Goal: Task Accomplishment & Management: Use online tool/utility

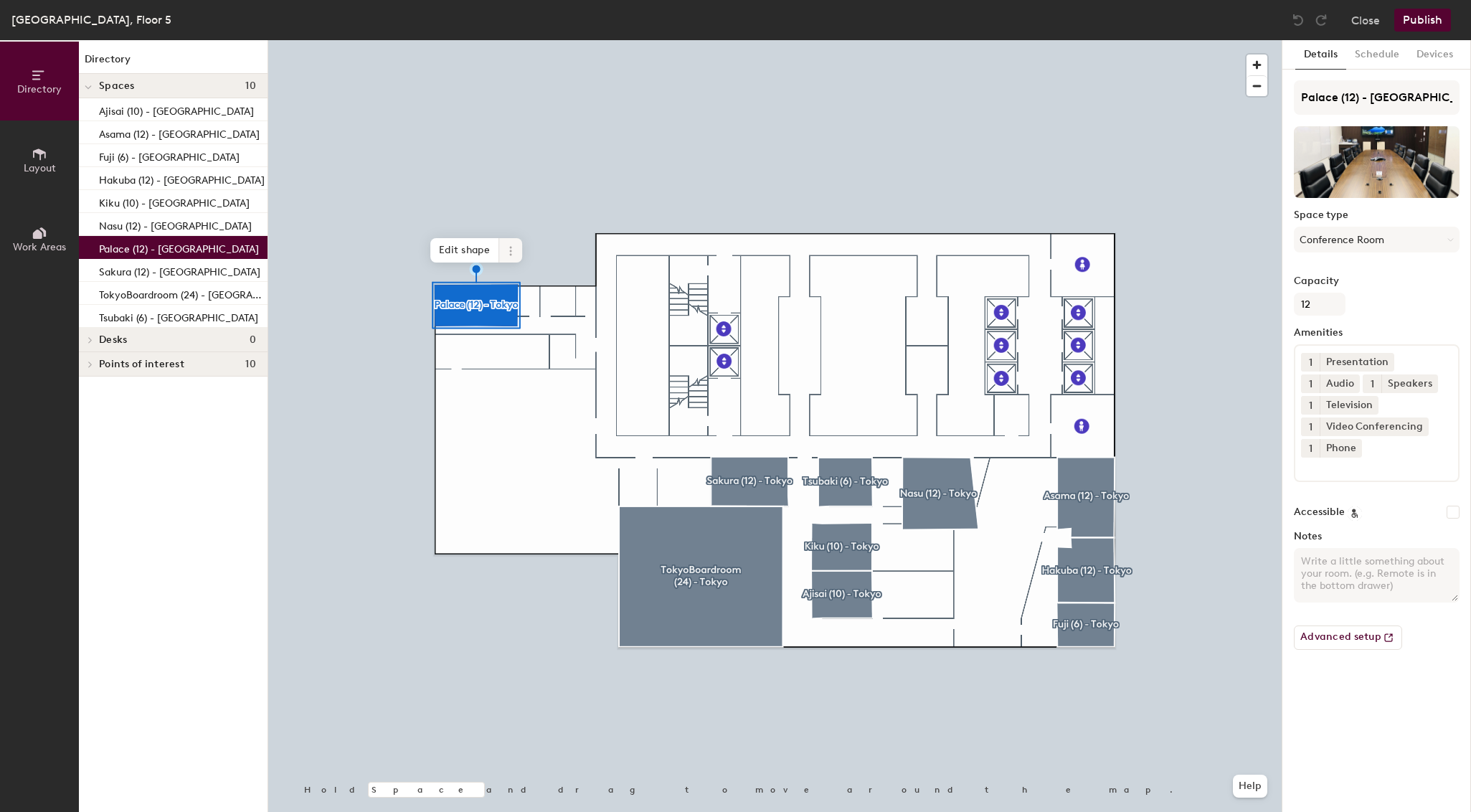
click at [508, 248] on icon at bounding box center [511, 251] width 12 height 12
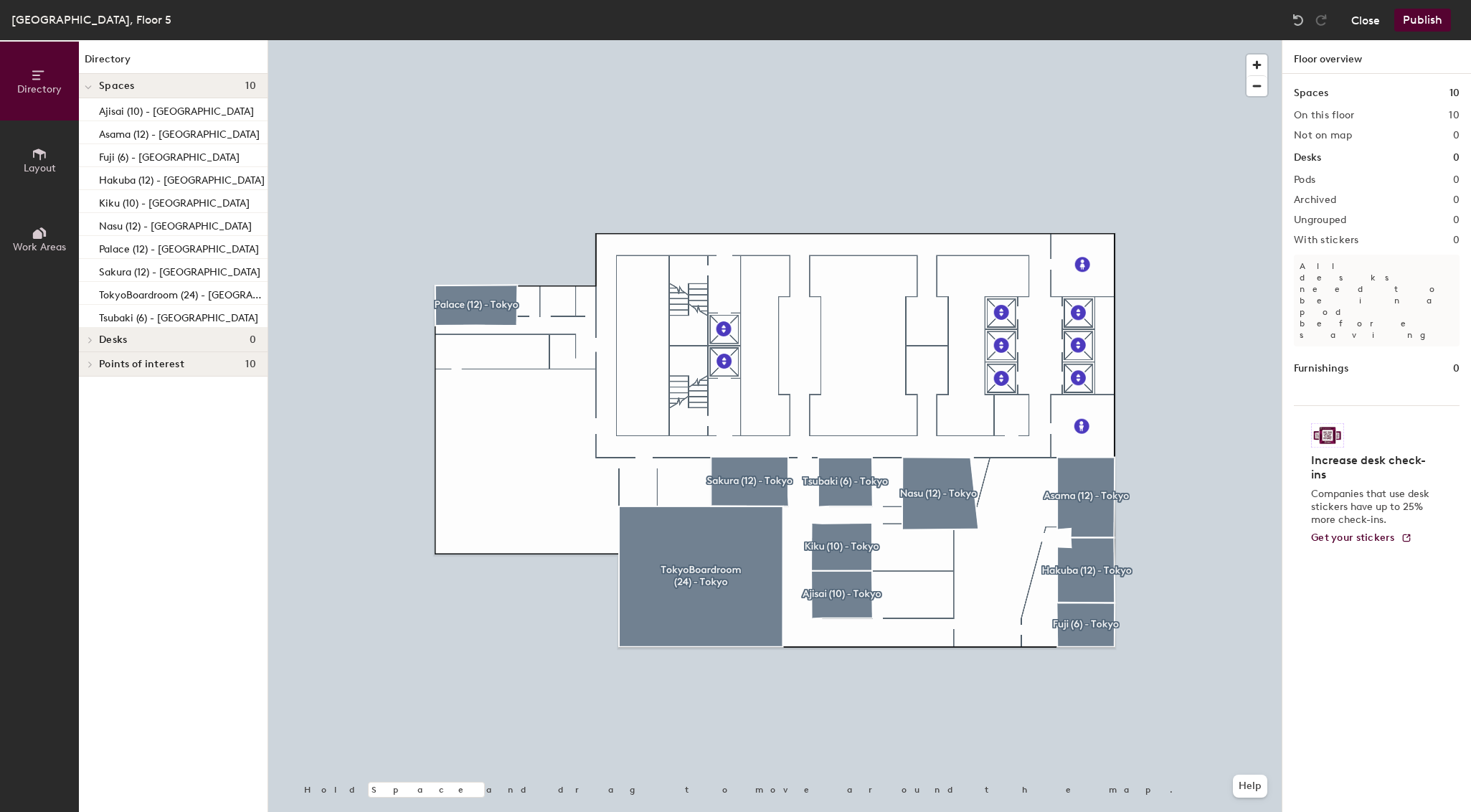
click at [1367, 18] on button "Close" at bounding box center [1366, 19] width 29 height 23
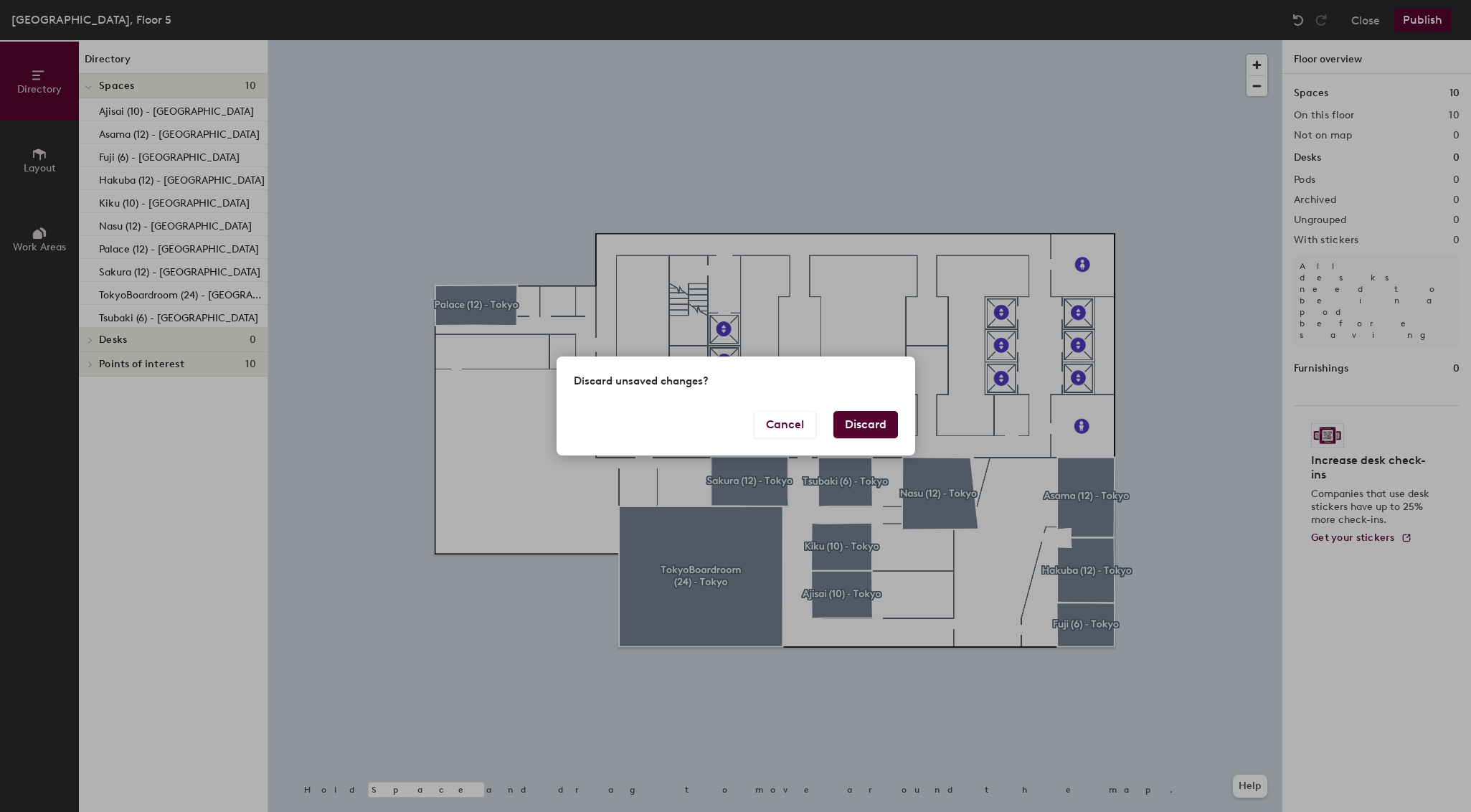
click at [870, 423] on button "Discard" at bounding box center [865, 425] width 64 height 27
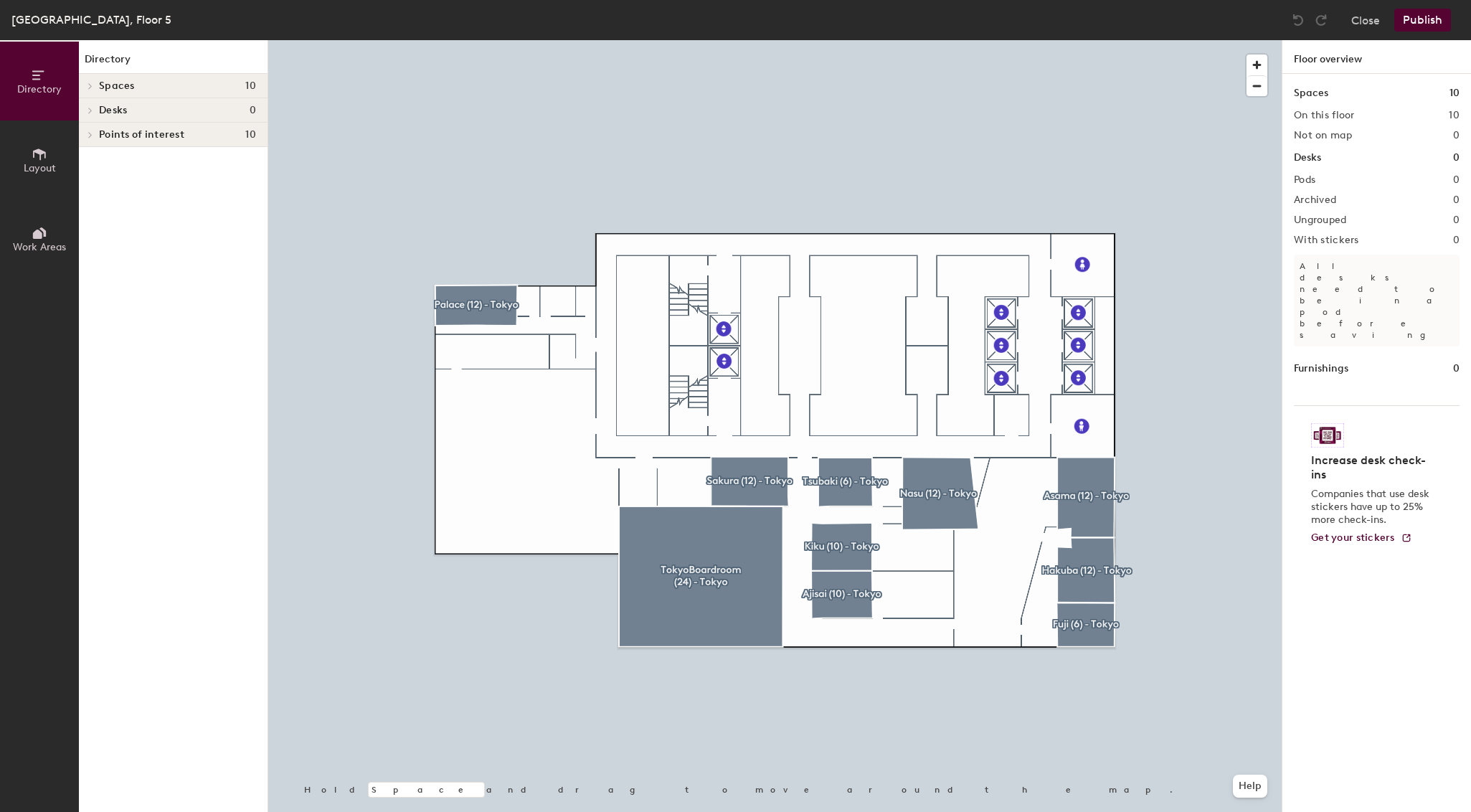
click at [92, 78] on div at bounding box center [88, 85] width 19 height 24
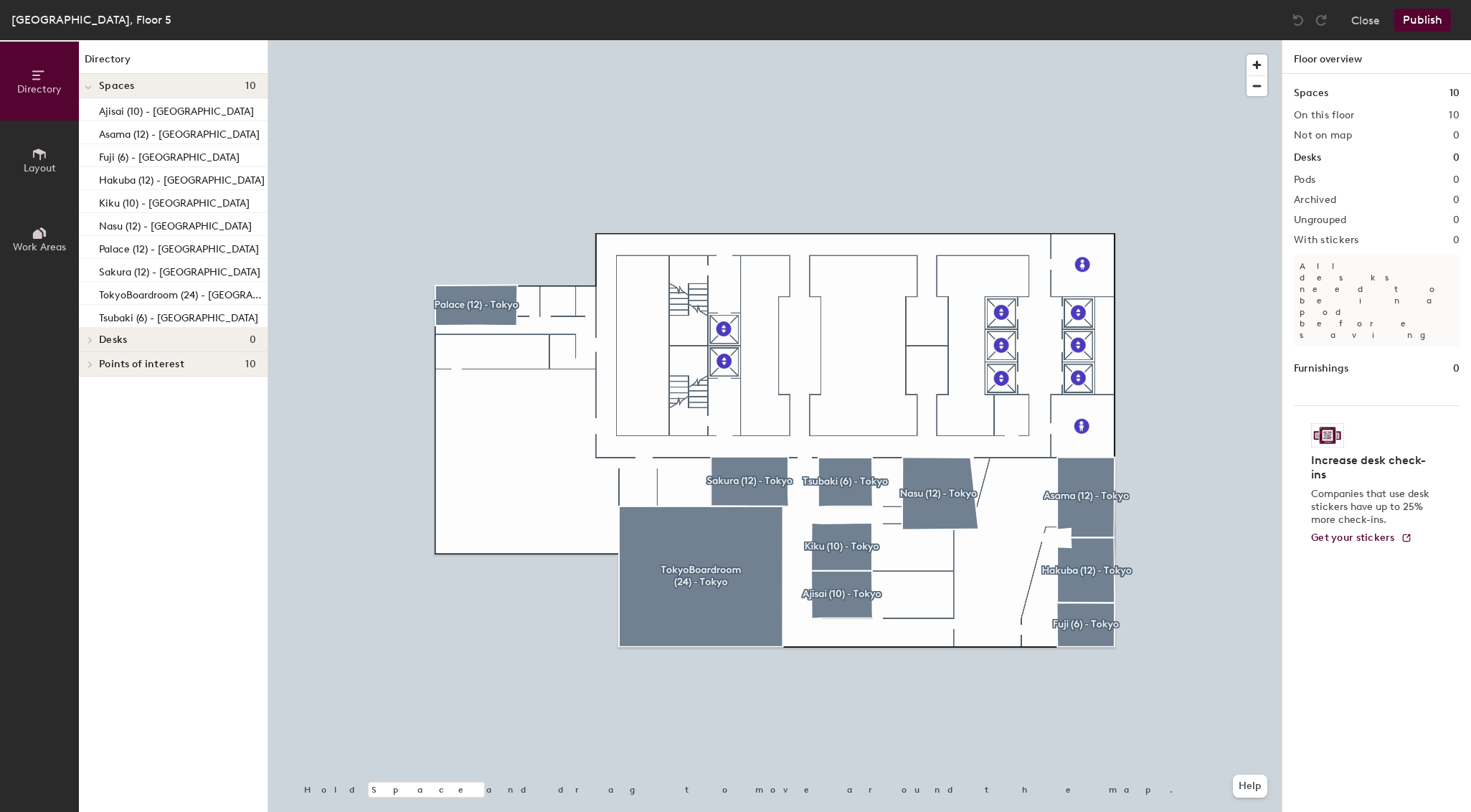
click at [88, 80] on div at bounding box center [88, 87] width 7 height 16
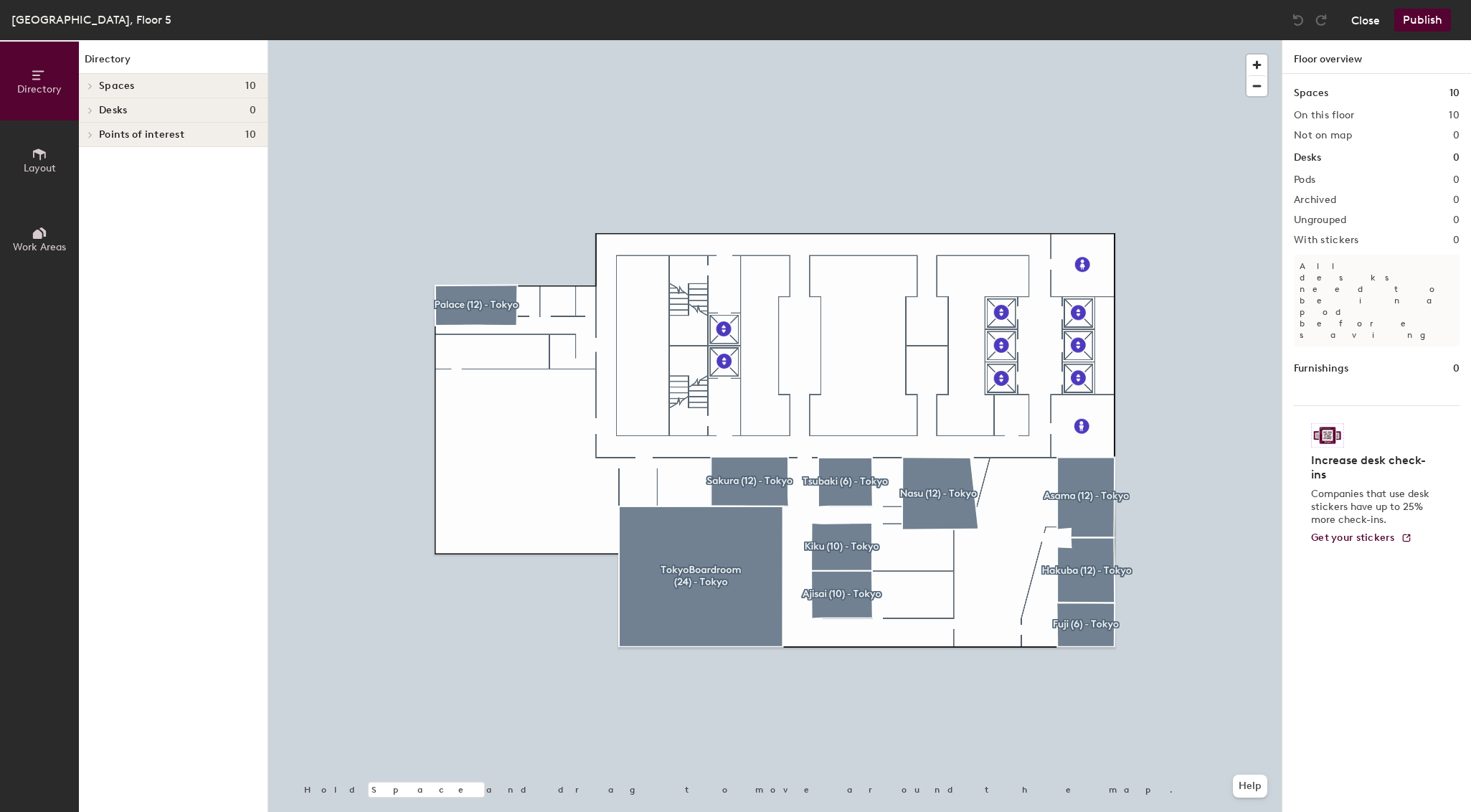
click at [1358, 25] on button "Close" at bounding box center [1366, 19] width 29 height 23
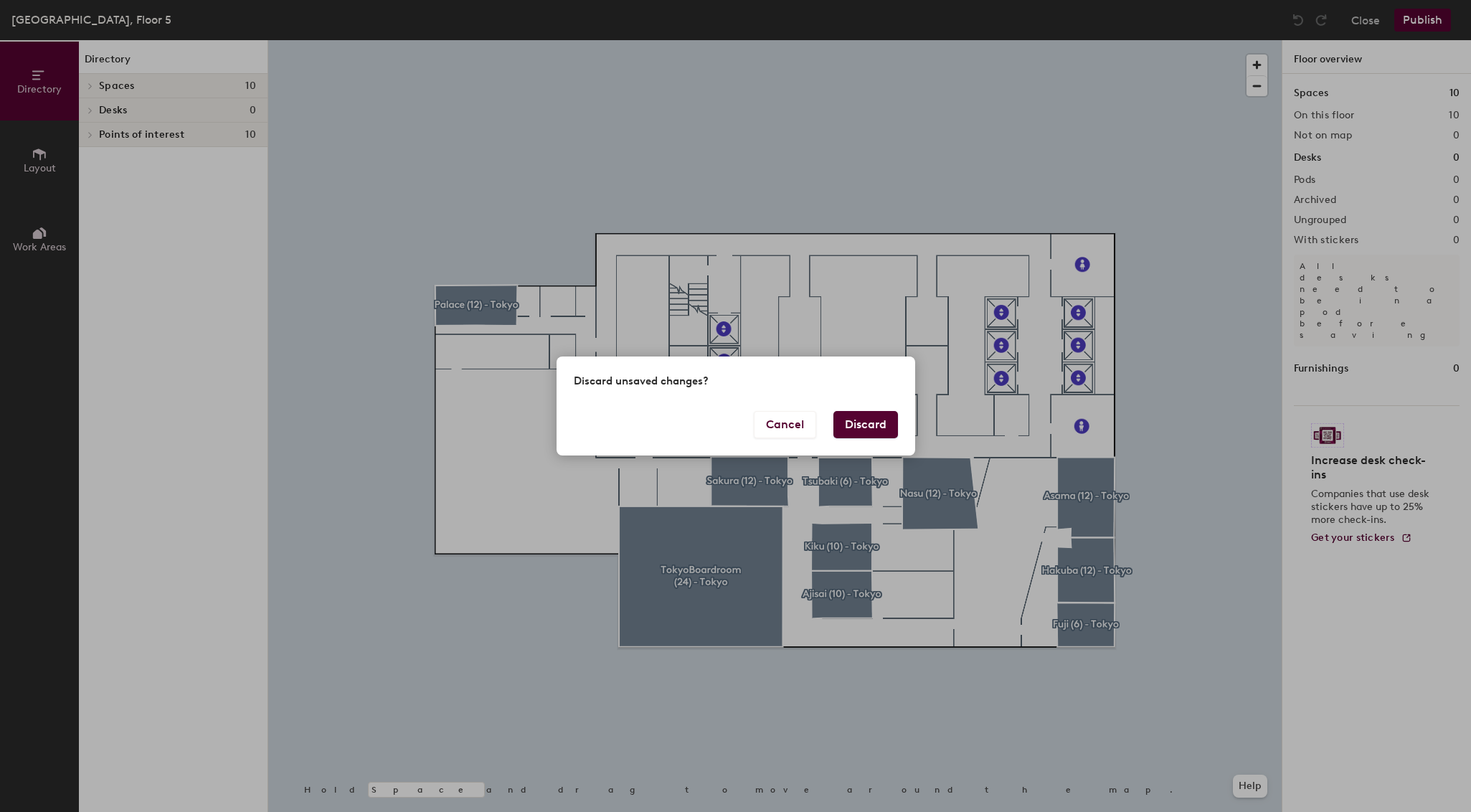
click at [864, 413] on button "Discard" at bounding box center [865, 425] width 64 height 27
